Goal: Information Seeking & Learning: Learn about a topic

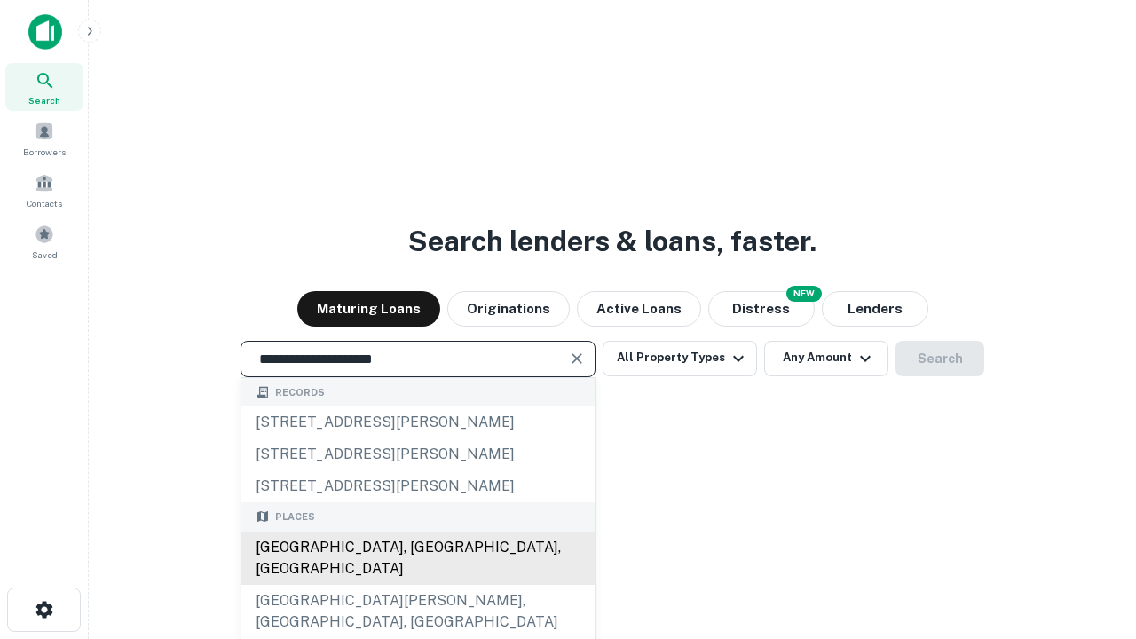
click at [417, 585] on div "[GEOGRAPHIC_DATA], [GEOGRAPHIC_DATA], [GEOGRAPHIC_DATA]" at bounding box center [417, 558] width 353 height 53
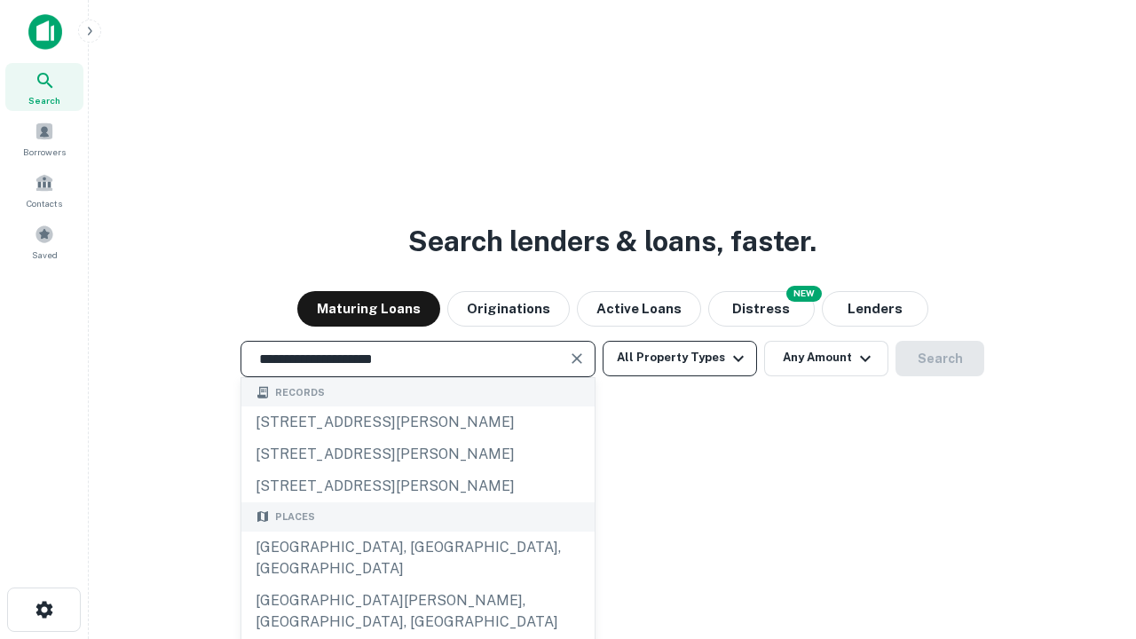
type input "**********"
click at [680, 358] on button "All Property Types" at bounding box center [680, 358] width 154 height 35
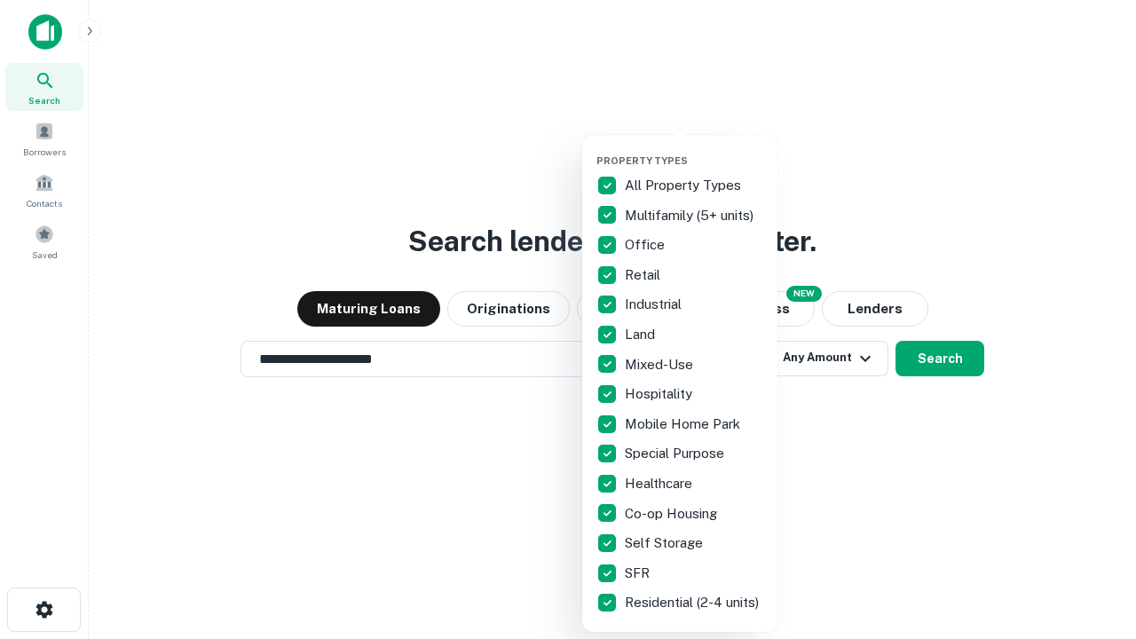
click at [694, 149] on button "button" at bounding box center [693, 149] width 195 height 1
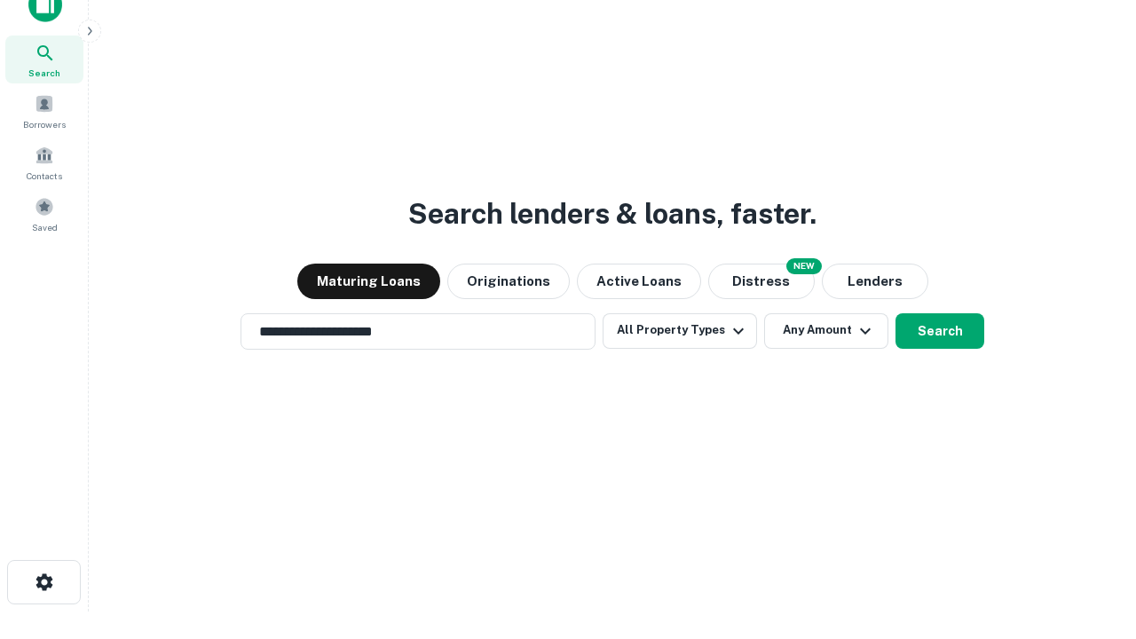
scroll to position [11, 214]
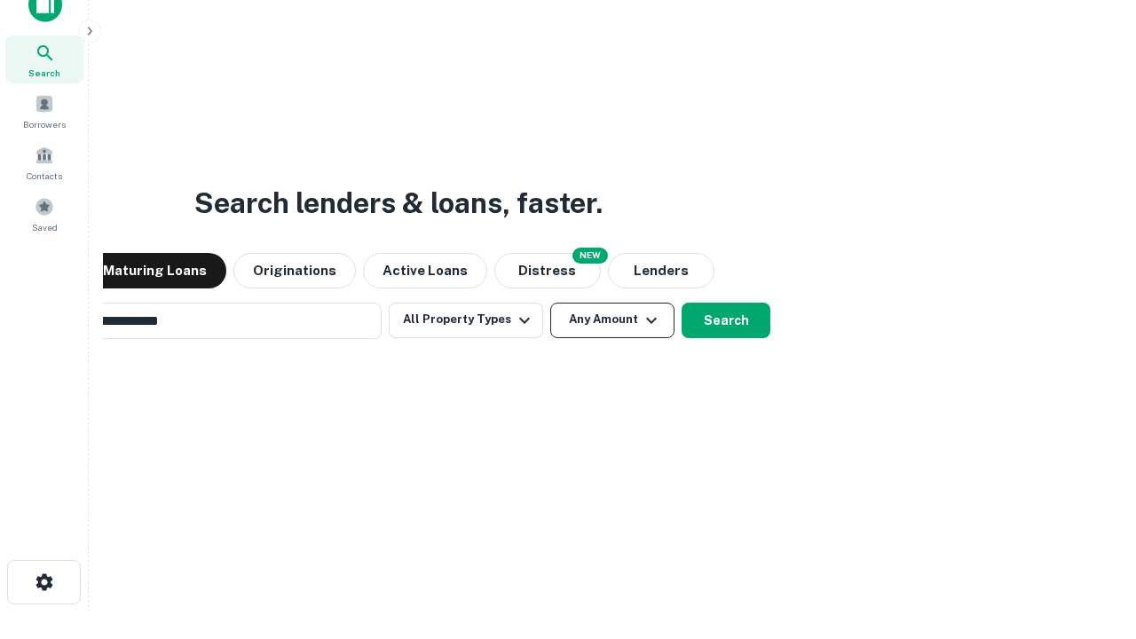
click at [550, 303] on button "Any Amount" at bounding box center [612, 320] width 124 height 35
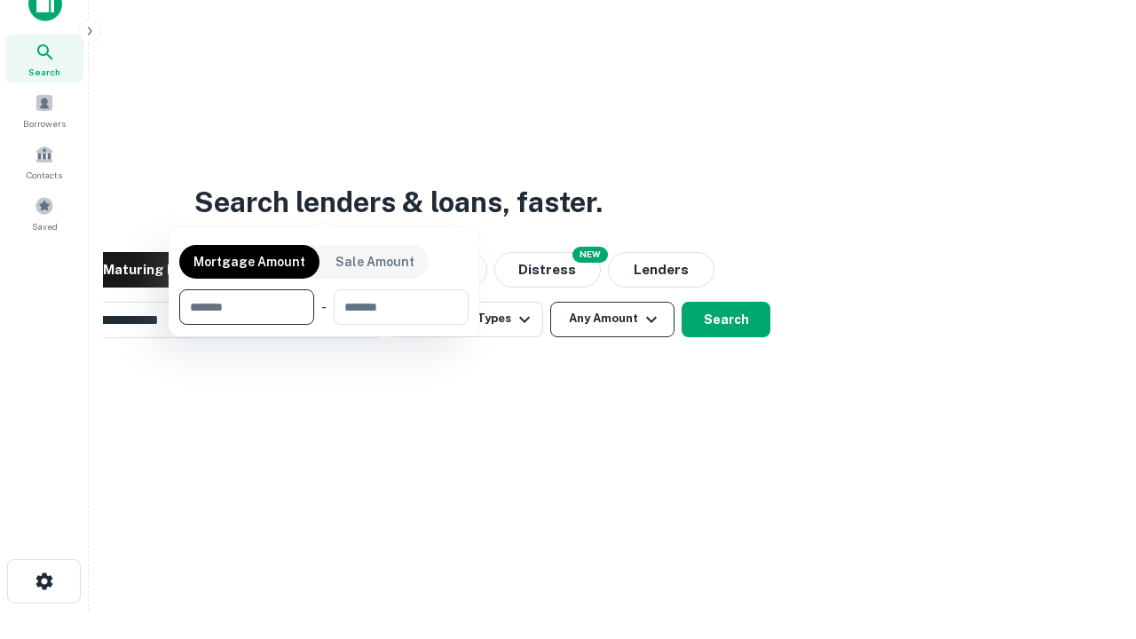
scroll to position [128, 502]
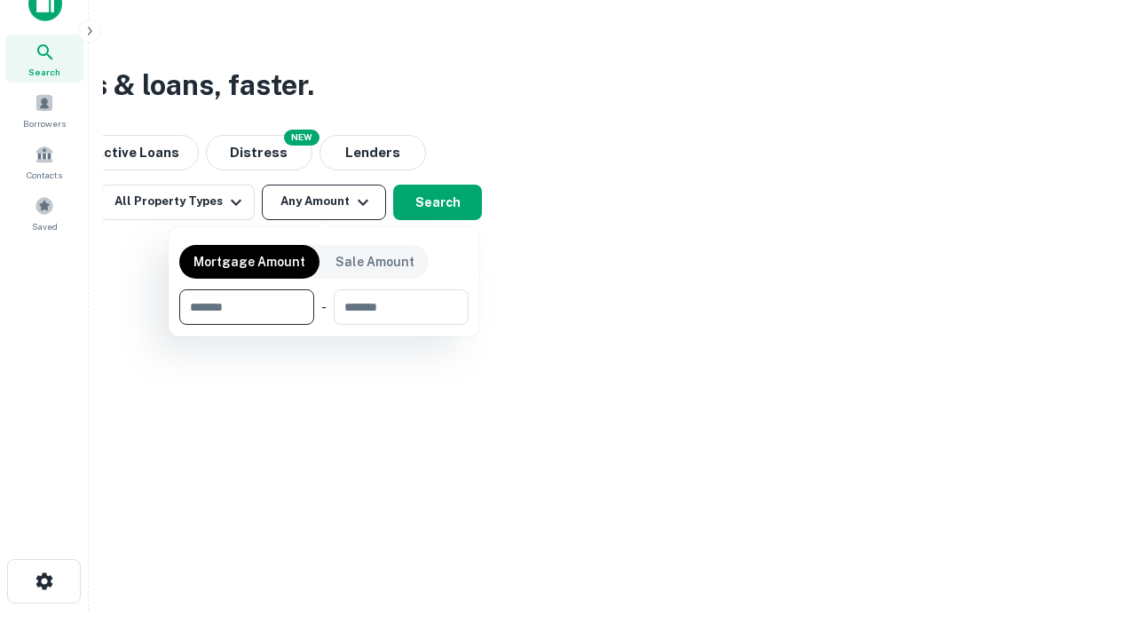
type input "*******"
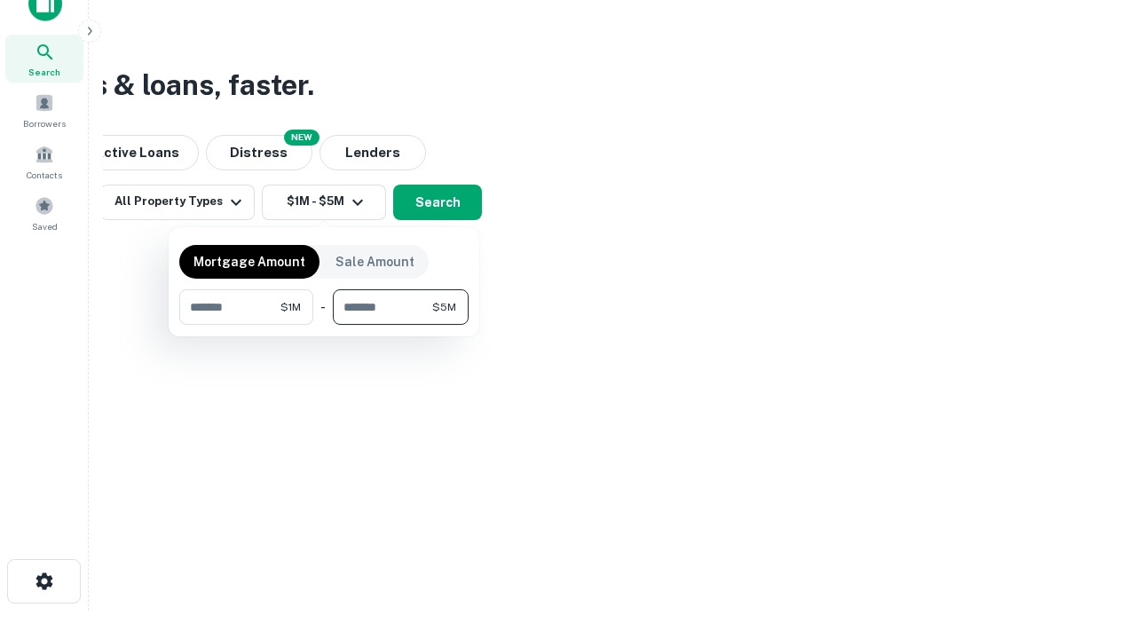
type input "*******"
click at [324, 325] on button "button" at bounding box center [323, 325] width 289 height 1
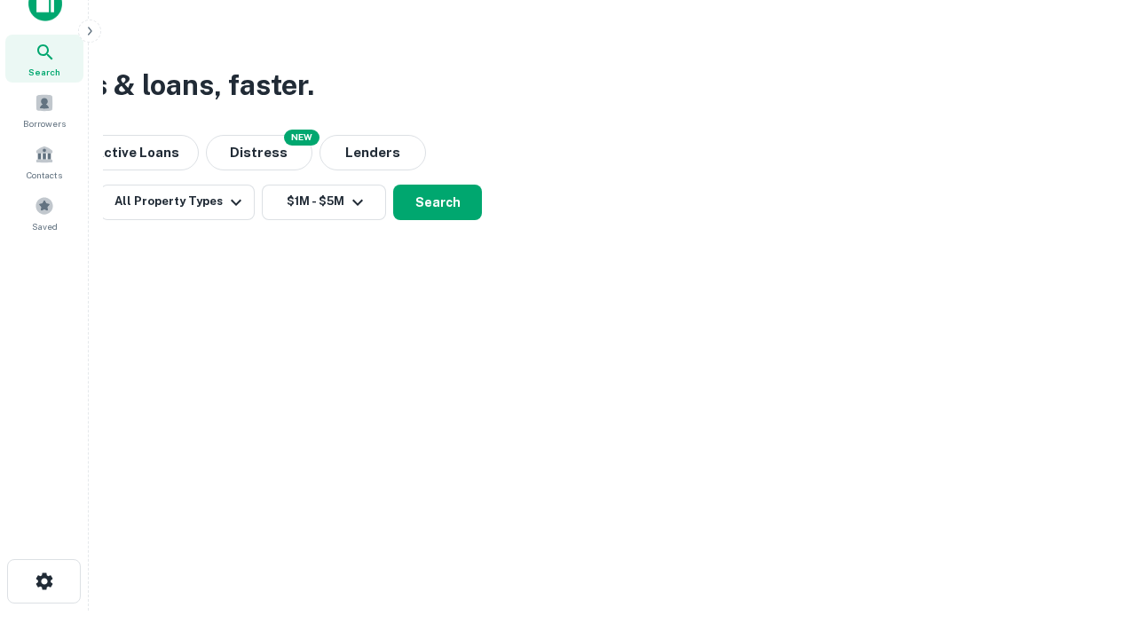
scroll to position [28, 0]
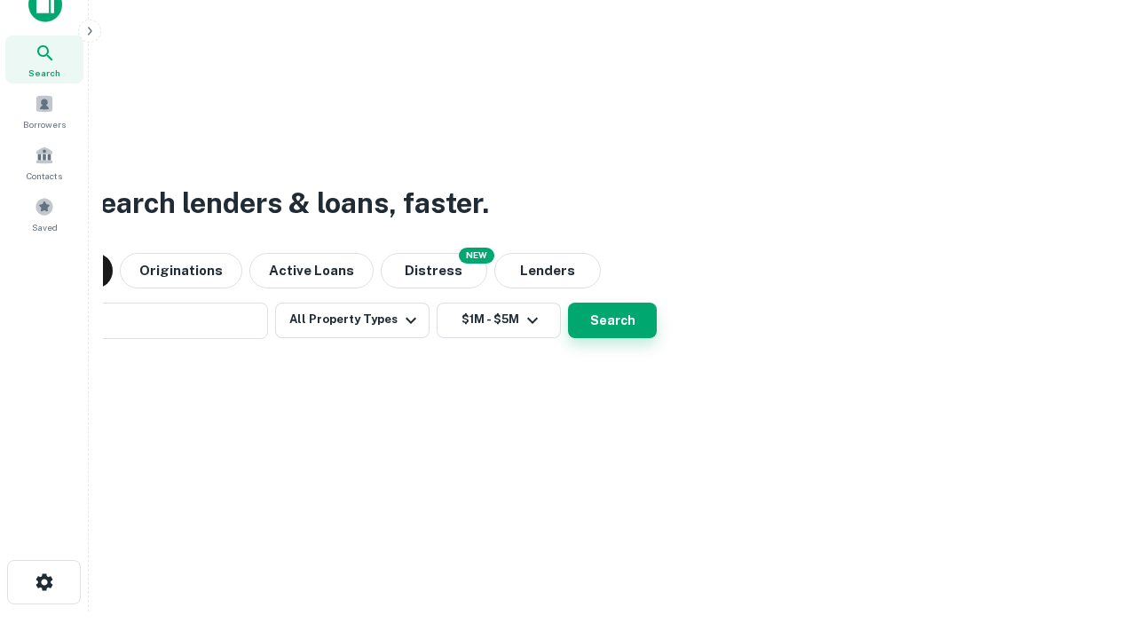
click at [568, 303] on button "Search" at bounding box center [612, 320] width 89 height 35
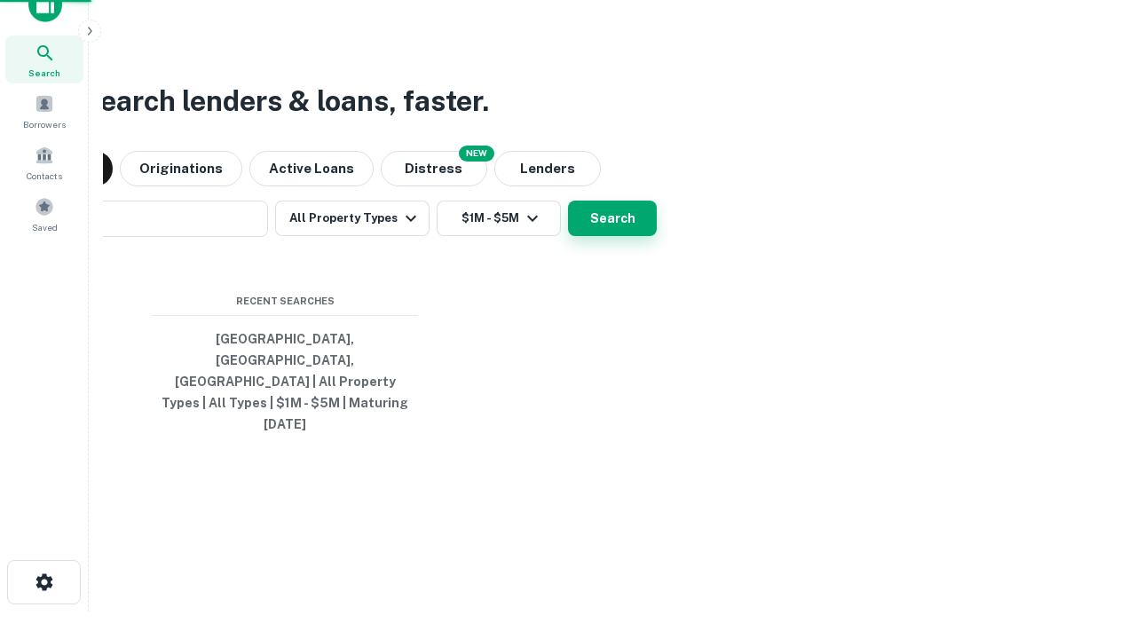
scroll to position [28, 0]
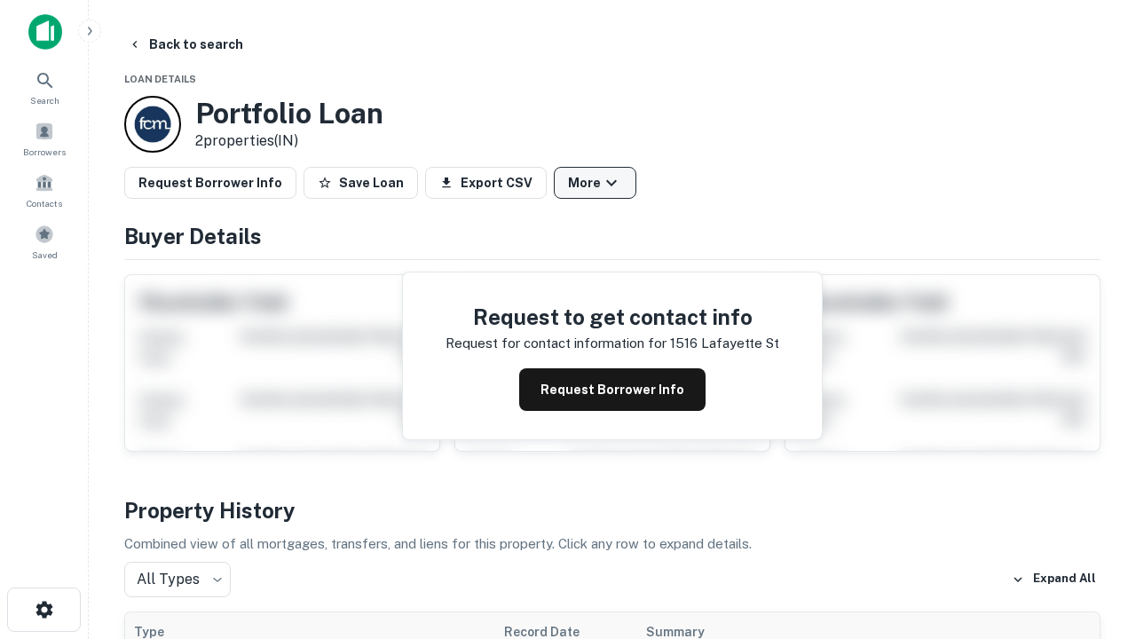
click at [595, 183] on button "More" at bounding box center [595, 183] width 83 height 32
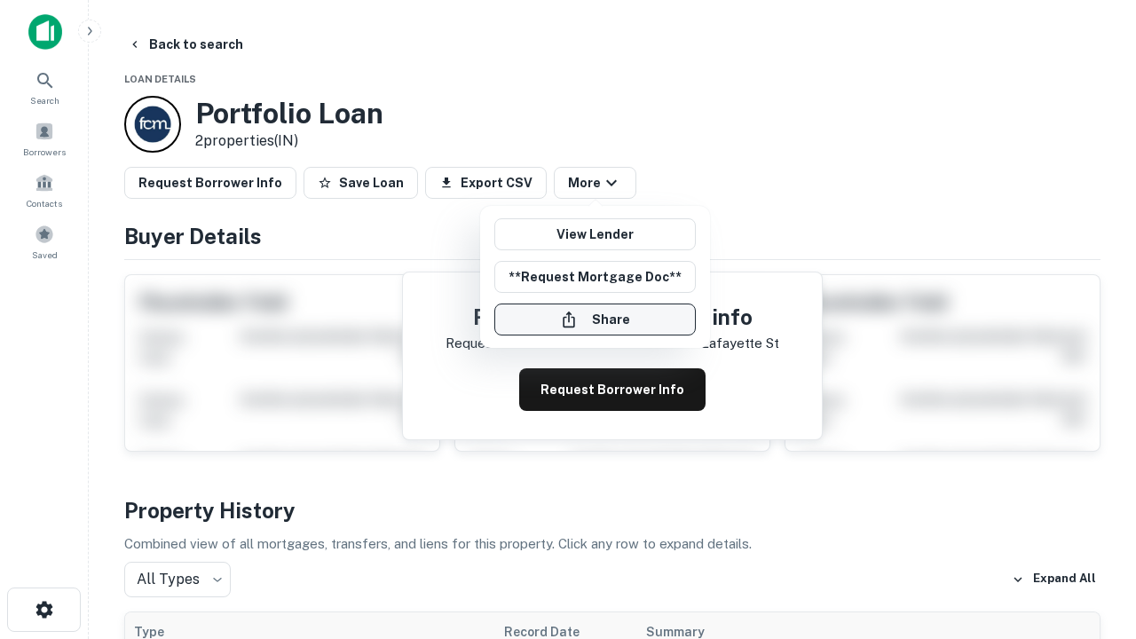
click at [595, 319] on button "Share" at bounding box center [594, 320] width 201 height 32
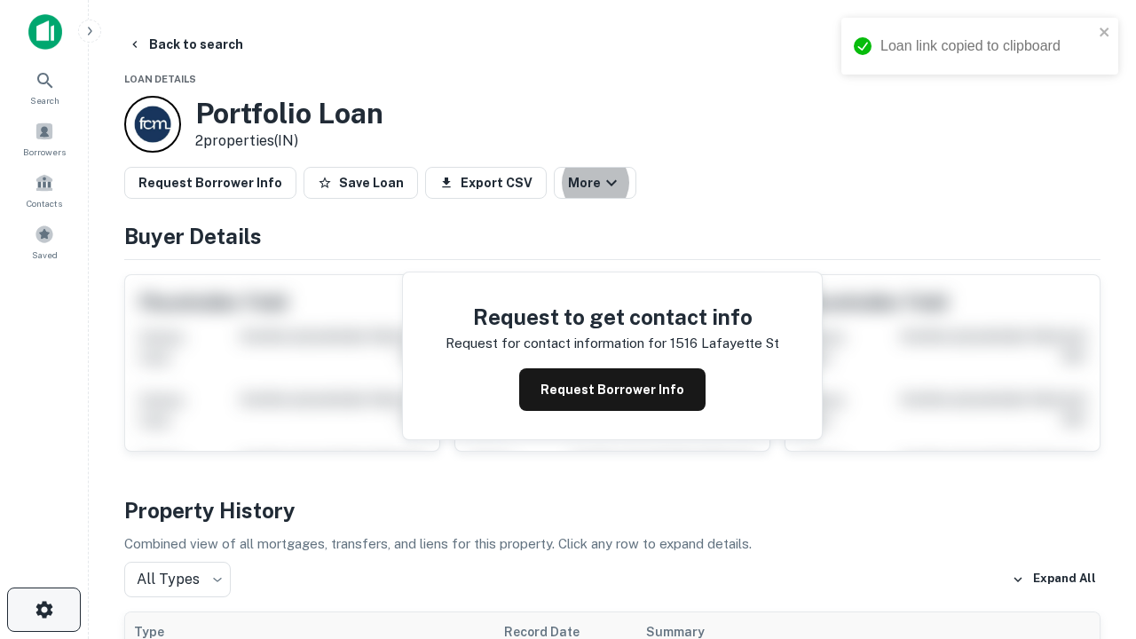
click at [43, 610] on icon "button" at bounding box center [44, 609] width 21 height 21
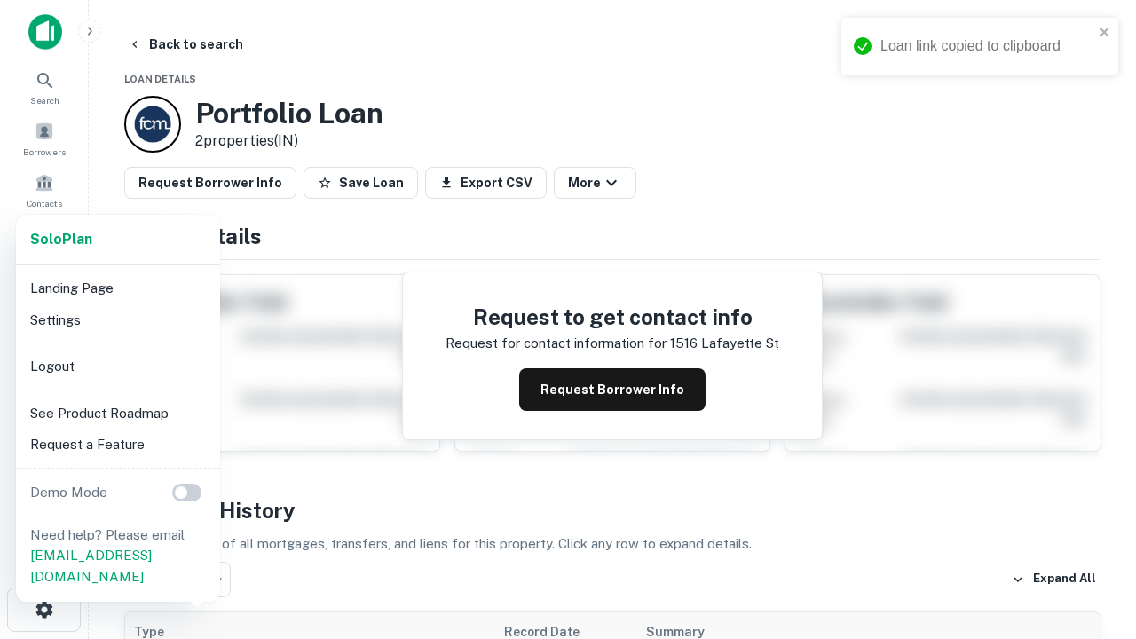
click at [117, 366] on li "Logout" at bounding box center [118, 367] width 190 height 32
